Goal: Communication & Community: Answer question/provide support

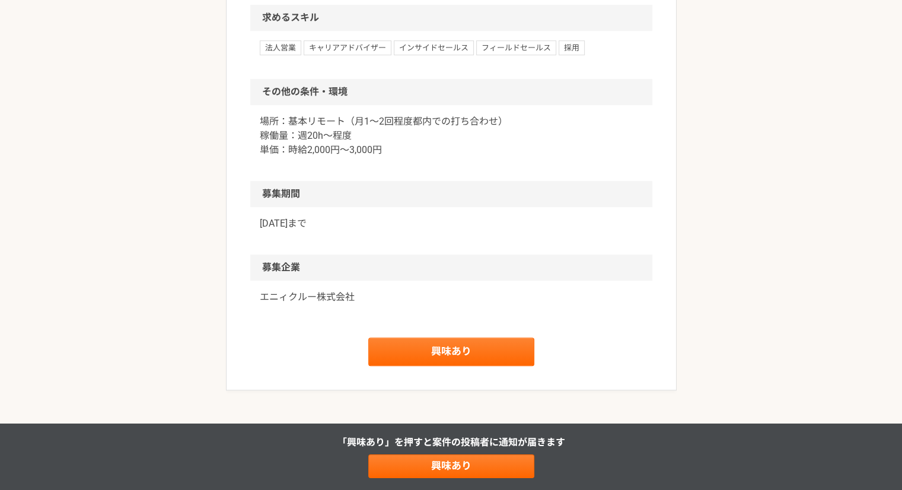
scroll to position [1040, 0]
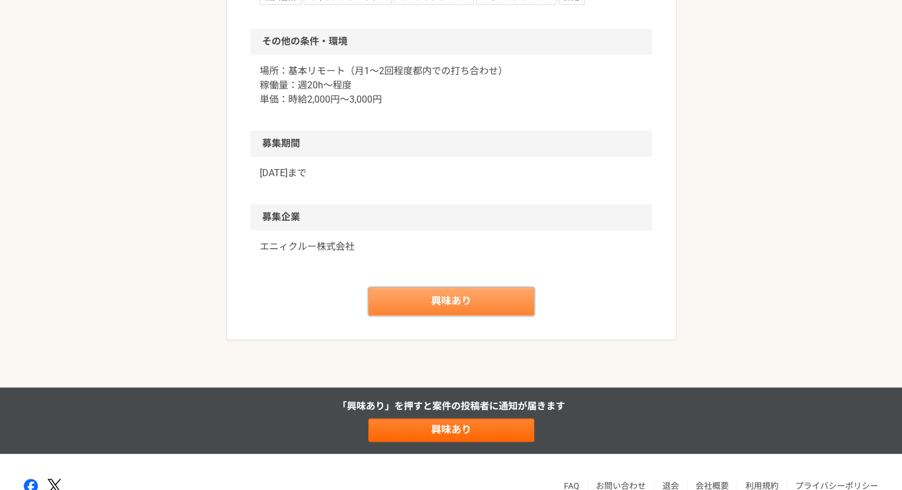
click at [422, 298] on link "興味あり" at bounding box center [451, 301] width 166 height 28
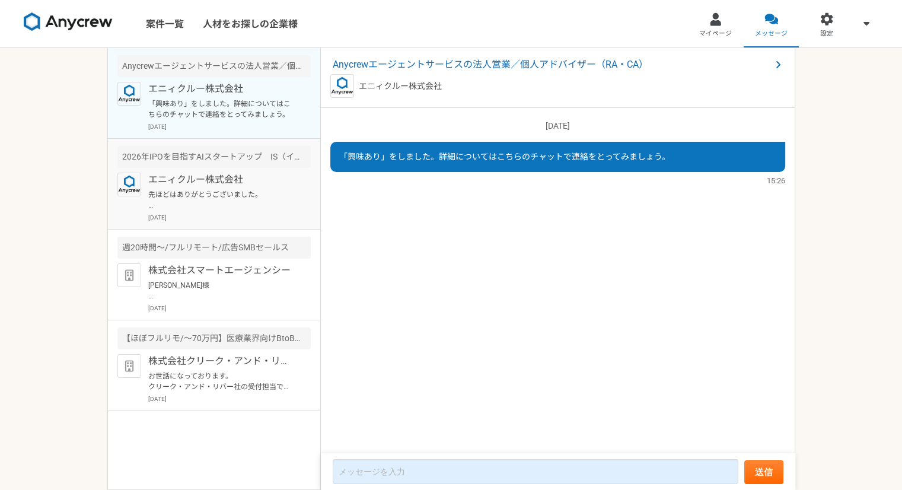
click at [213, 200] on p "先ほどはありがとうございました。 Allganize社の資料をお送りいたします。 https://www.allganize.ai/ja/consulting…" at bounding box center [221, 199] width 147 height 21
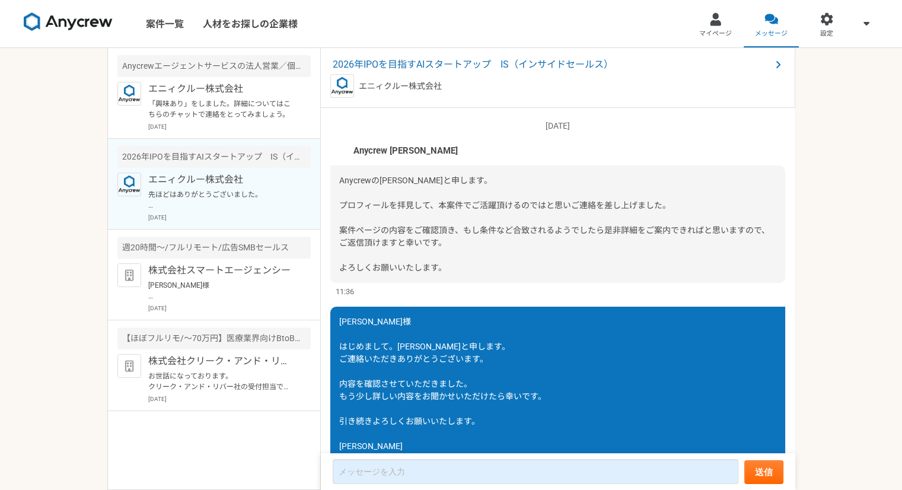
scroll to position [829, 0]
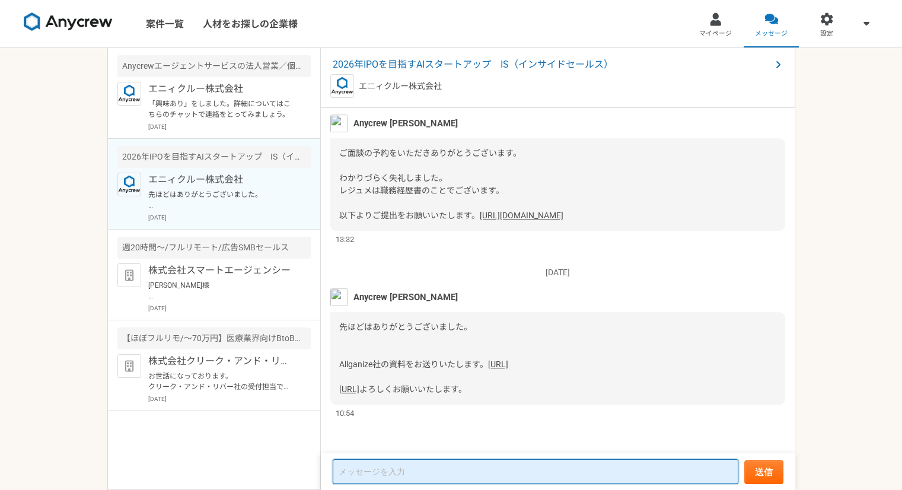
click at [354, 472] on textarea at bounding box center [536, 471] width 406 height 25
type textarea "@"
type textarea "a"
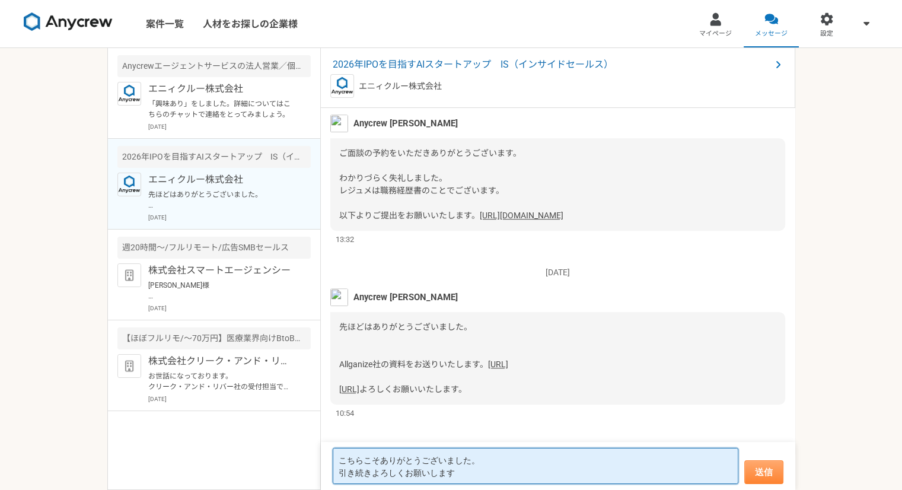
type textarea "こちらこそありがとうございました。 引き続きよろしくお願いします"
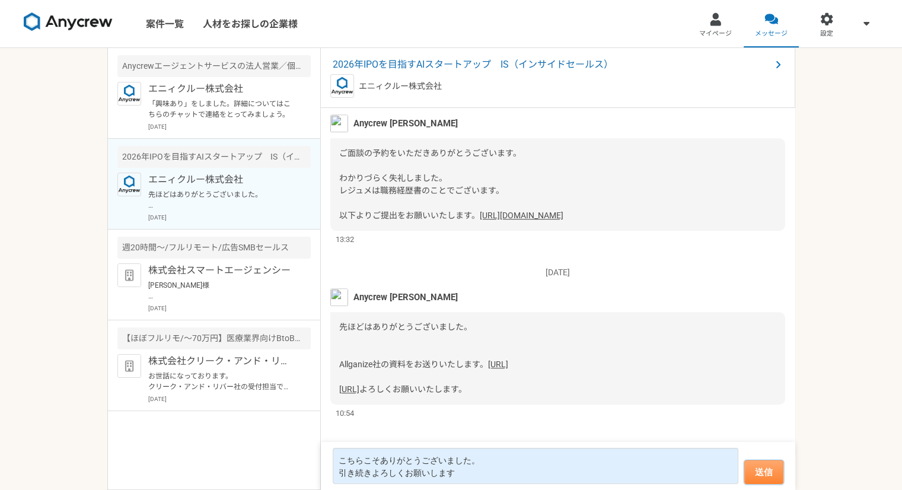
click at [773, 475] on button "送信" at bounding box center [764, 472] width 39 height 24
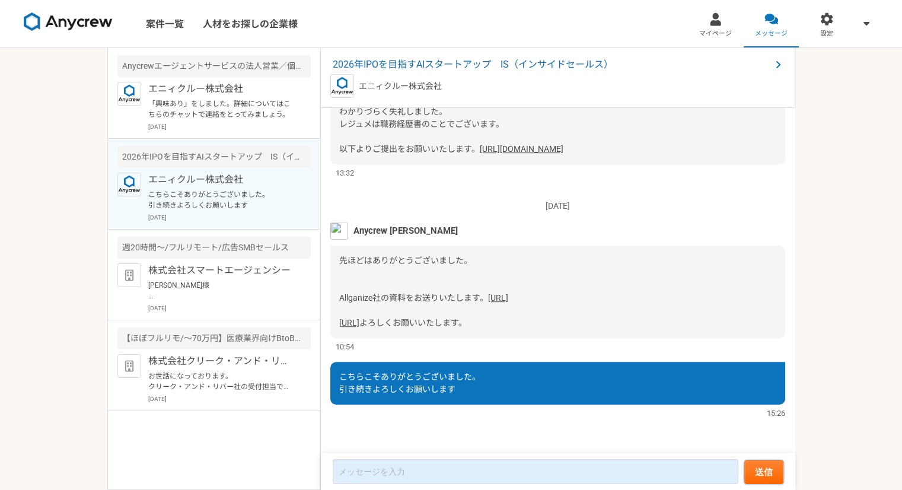
scroll to position [895, 0]
click at [212, 284] on p "石井様 ご回答ありがとうございます。 ぜひ一度弊社の担当と面談の機会をいただけますと幸いです。 下記のURLにて面談のご調整をよろしくお願いいたします。 ht…" at bounding box center [221, 290] width 147 height 21
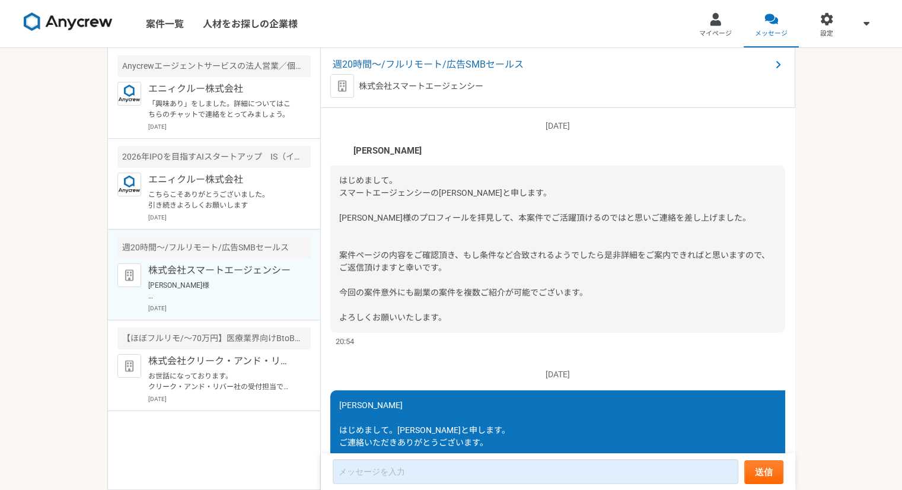
scroll to position [417, 0]
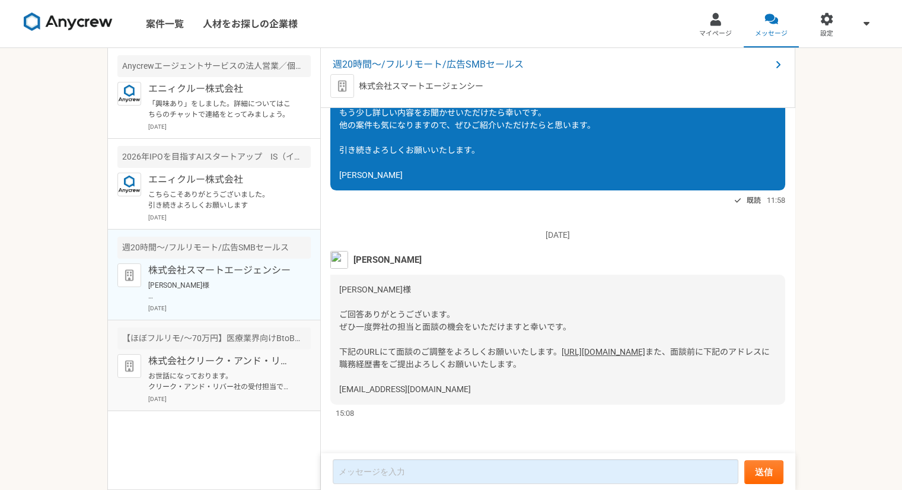
click at [206, 375] on p "お世話になっております。 クリーク・アンド・リバー社の受付担当です。 この度は弊社案件にご興味頂き誠にありがとうございます。 お仕事のご依頼を検討するうえで詳…" at bounding box center [221, 381] width 147 height 21
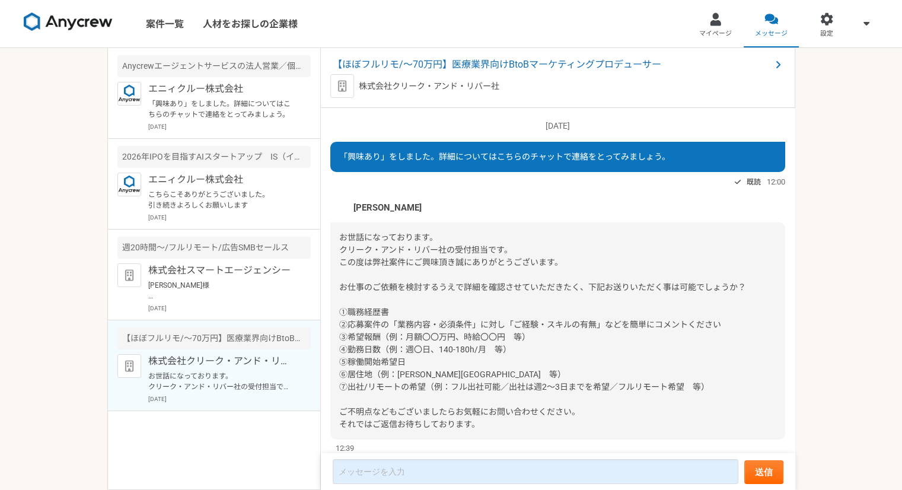
scroll to position [35, 0]
